Goal: Task Accomplishment & Management: Use online tool/utility

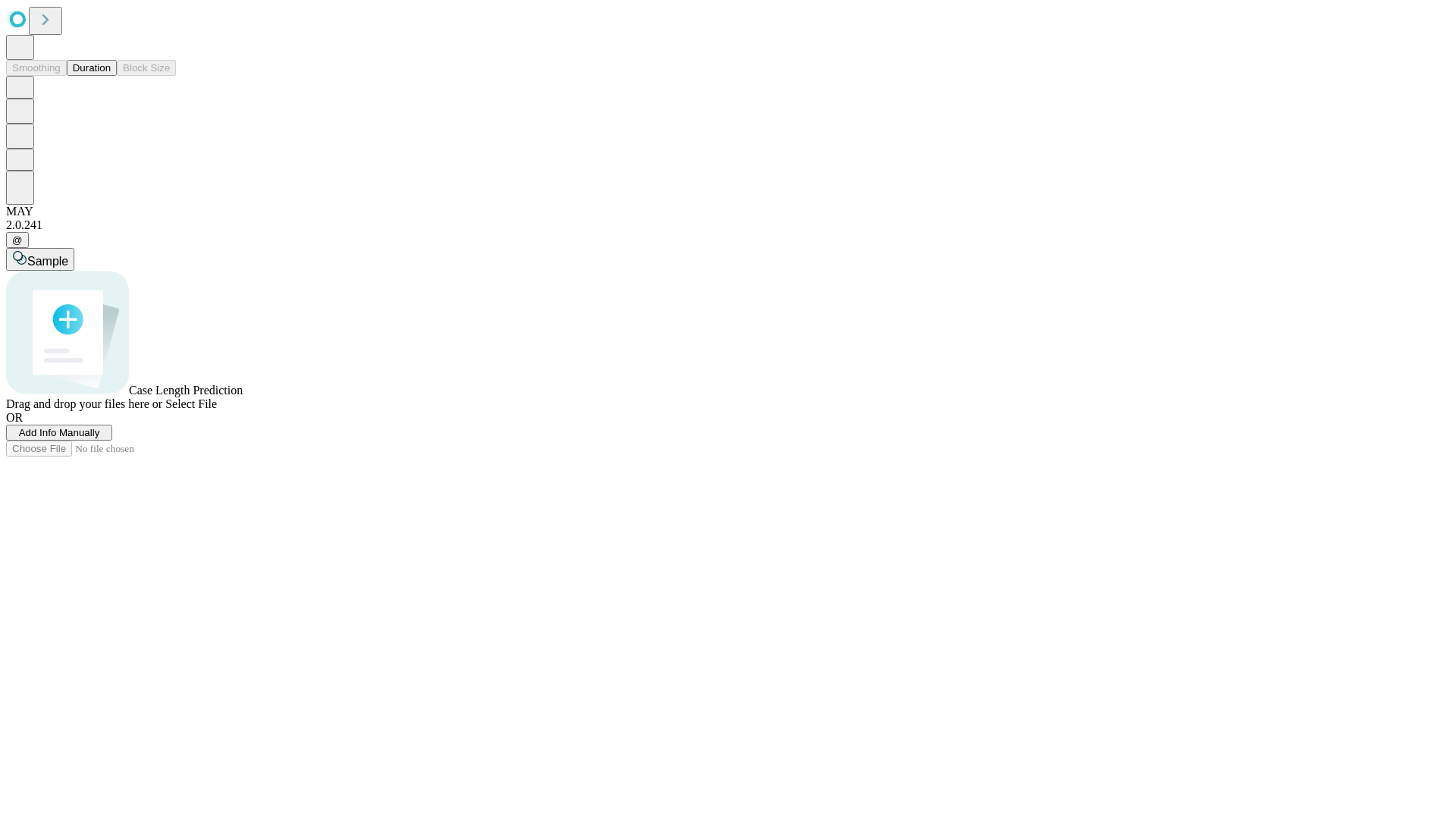
click at [110, 76] on button "Duration" at bounding box center [91, 67] width 50 height 16
click at [100, 438] on span "Add Info Manually" at bounding box center [60, 433] width 81 height 12
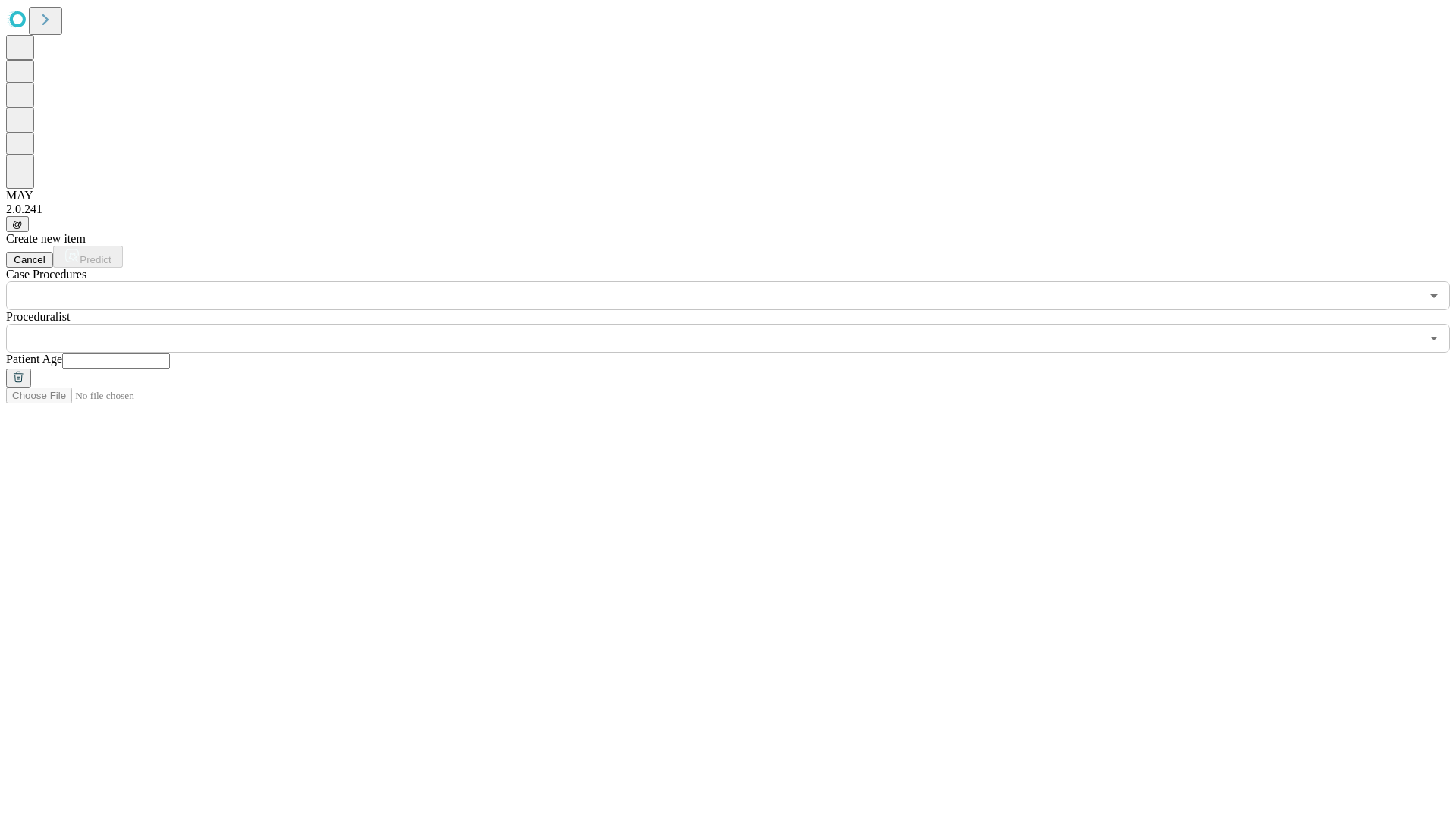
click at [170, 354] on input "text" at bounding box center [116, 361] width 108 height 15
type input "**"
click at [739, 324] on input "text" at bounding box center [712, 338] width 1414 height 29
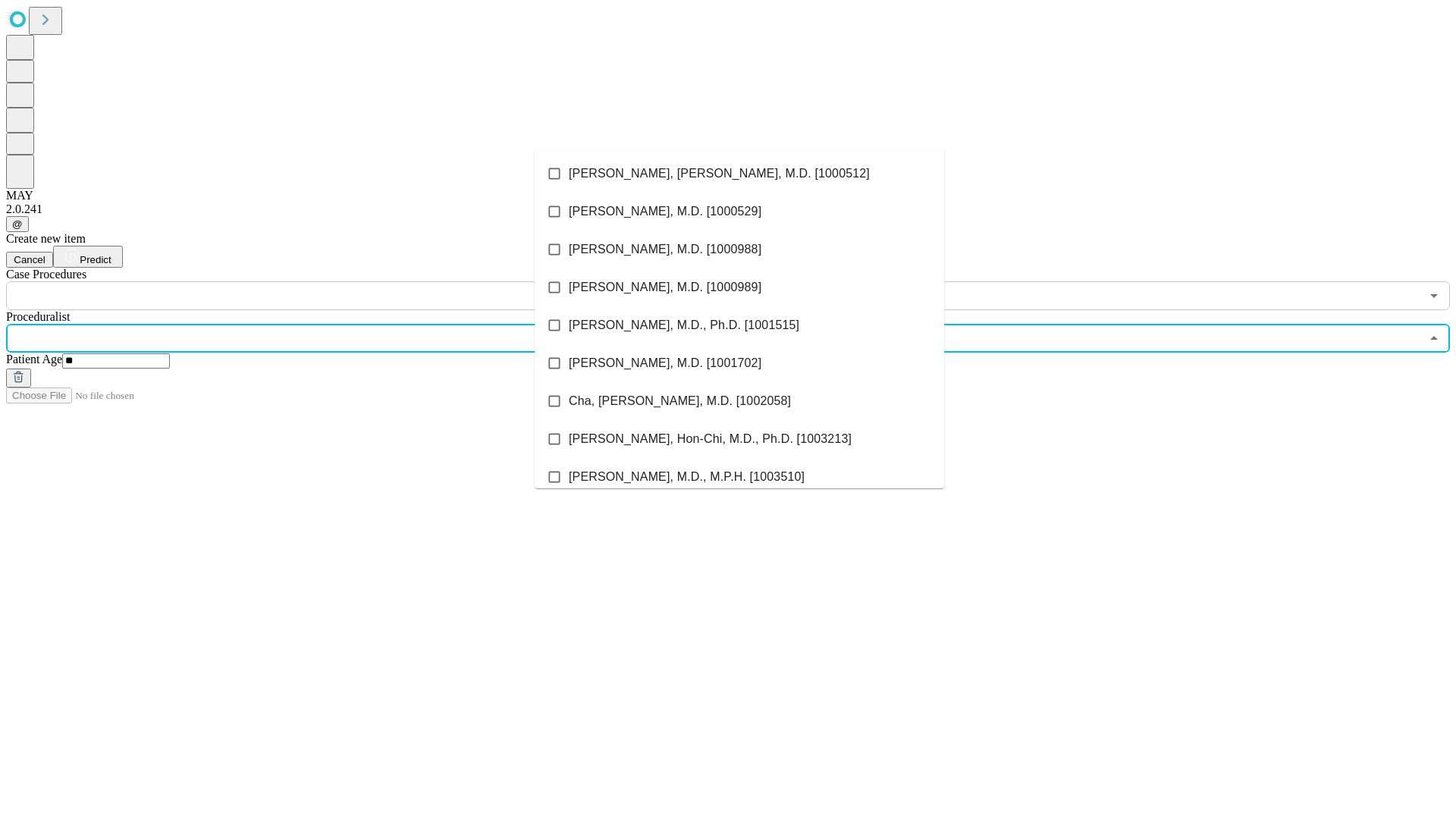
click at [739, 174] on li "[PERSON_NAME], [PERSON_NAME], M.D. [1000512]" at bounding box center [739, 174] width 409 height 38
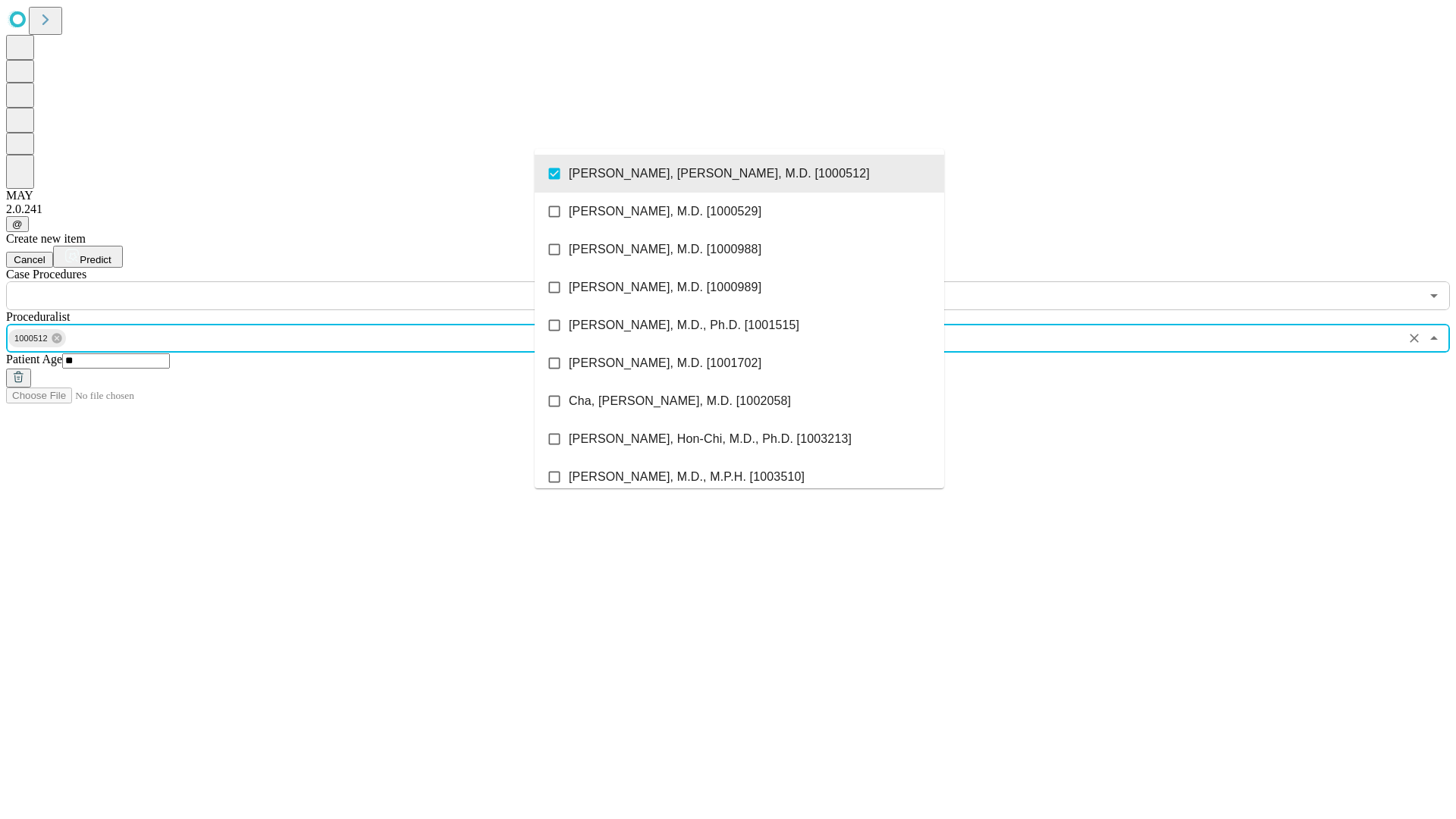
click at [318, 281] on input "text" at bounding box center [712, 296] width 1414 height 29
